Goal: Transaction & Acquisition: Purchase product/service

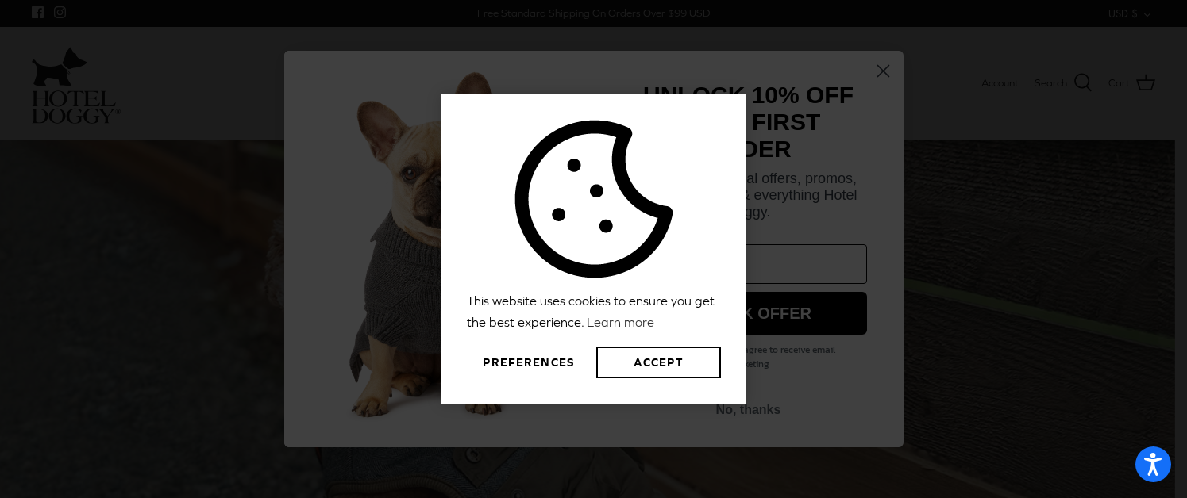
click at [526, 357] on button "Preferences" at bounding box center [529, 363] width 124 height 32
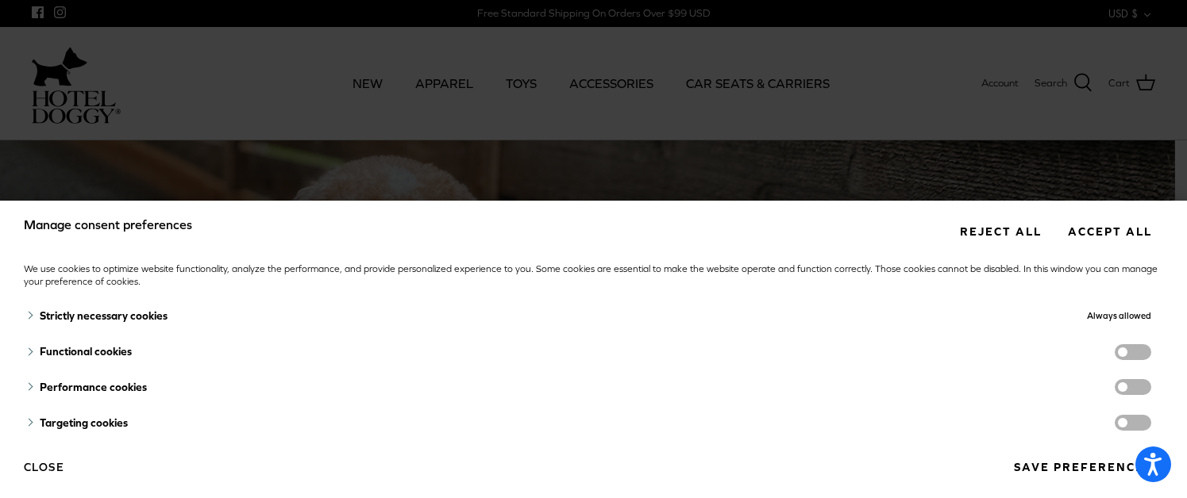
click at [973, 225] on button "Reject all" at bounding box center [1000, 231] width 105 height 29
click at [1004, 229] on button "Reject all" at bounding box center [1000, 231] width 105 height 29
click at [1098, 464] on button "Save preferences" at bounding box center [1082, 467] width 161 height 29
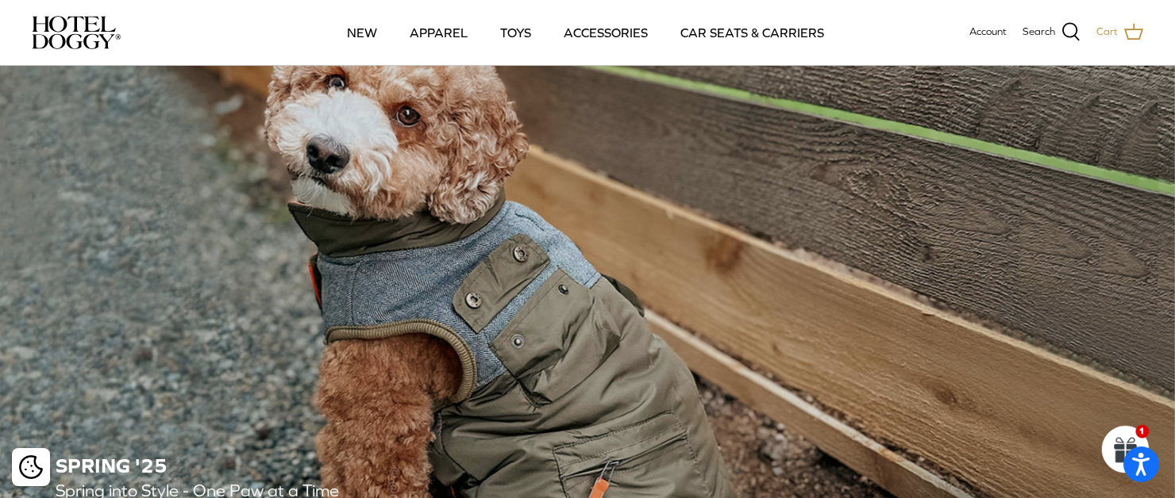
scroll to position [19, 0]
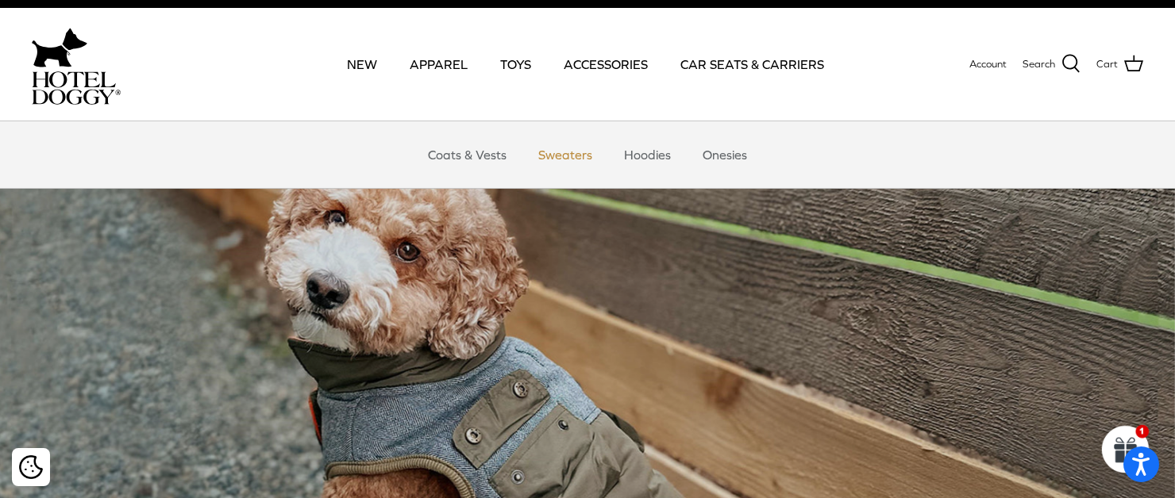
click at [560, 144] on link "Sweaters" at bounding box center [565, 155] width 83 height 48
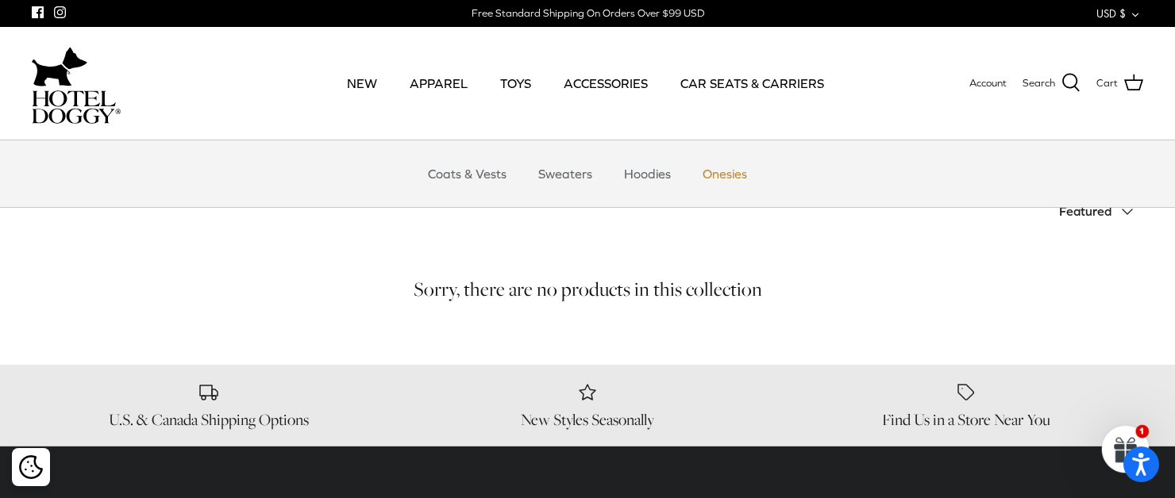
click at [732, 170] on link "Onesies" at bounding box center [724, 174] width 73 height 48
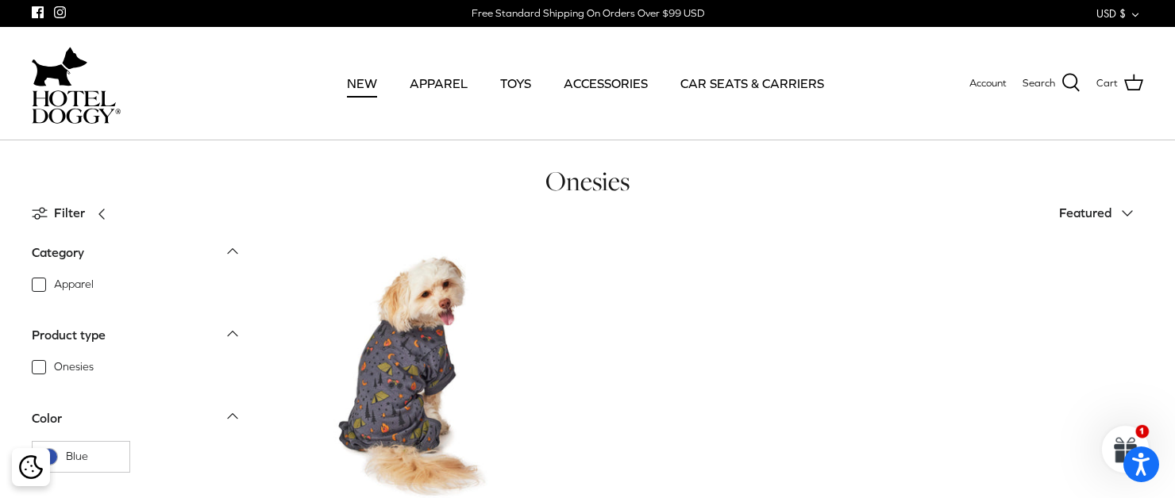
click at [371, 84] on link "NEW" at bounding box center [362, 83] width 59 height 54
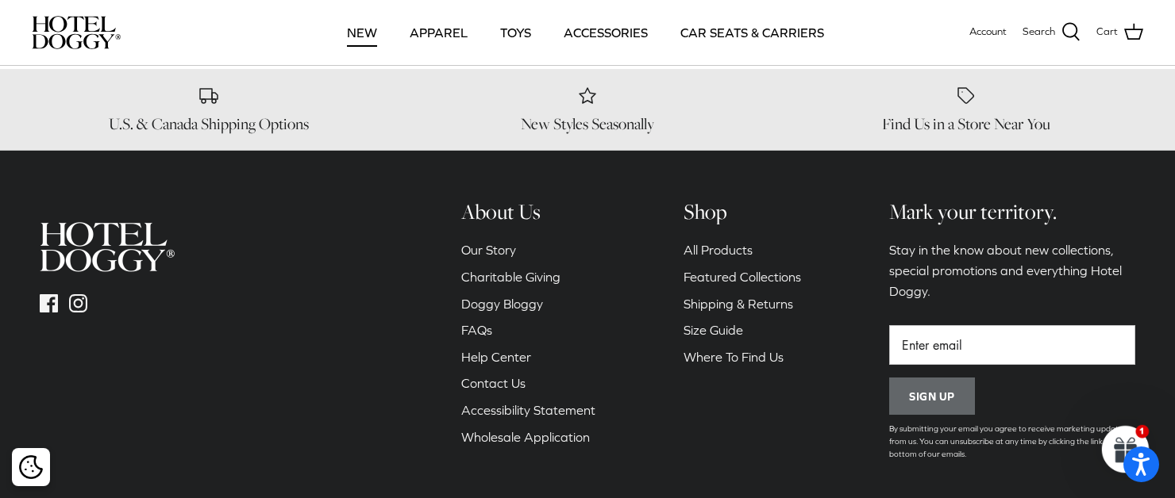
scroll to position [2778, 0]
